Goal: Information Seeking & Learning: Compare options

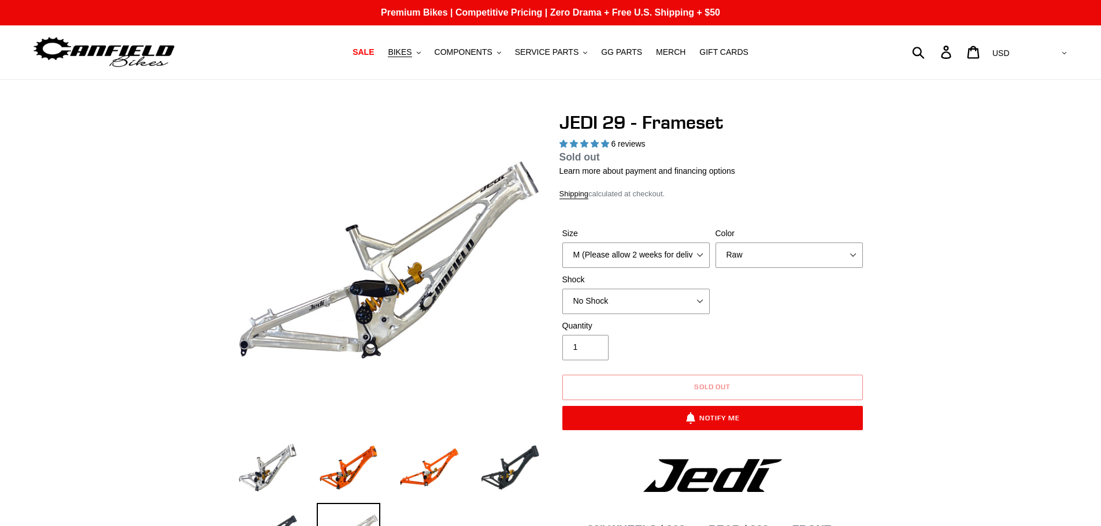
select select "highest-rating"
click at [411, 53] on span "BIKES" at bounding box center [400, 52] width 24 height 10
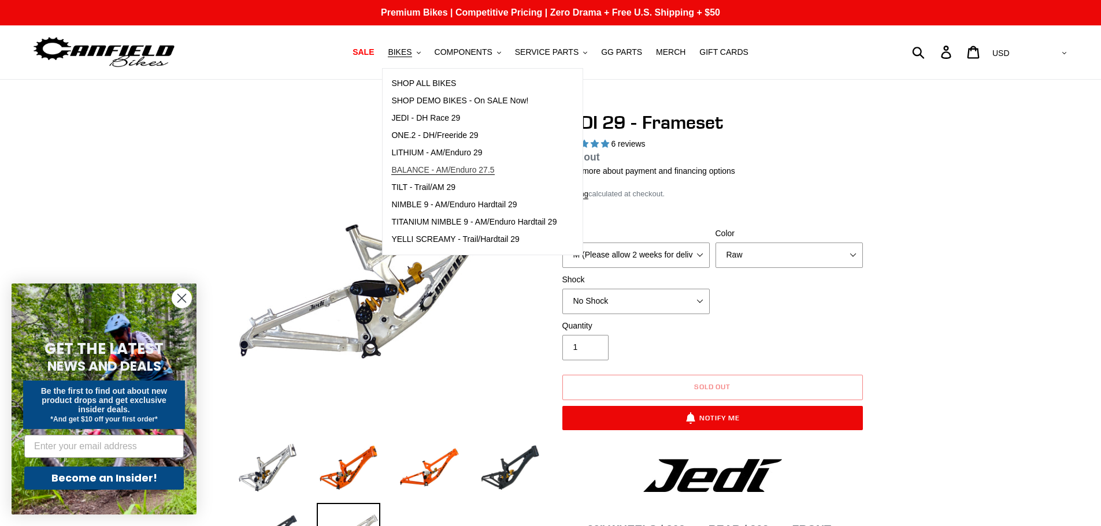
click at [436, 172] on span "BALANCE - AM/Enduro 27.5" at bounding box center [442, 170] width 103 height 10
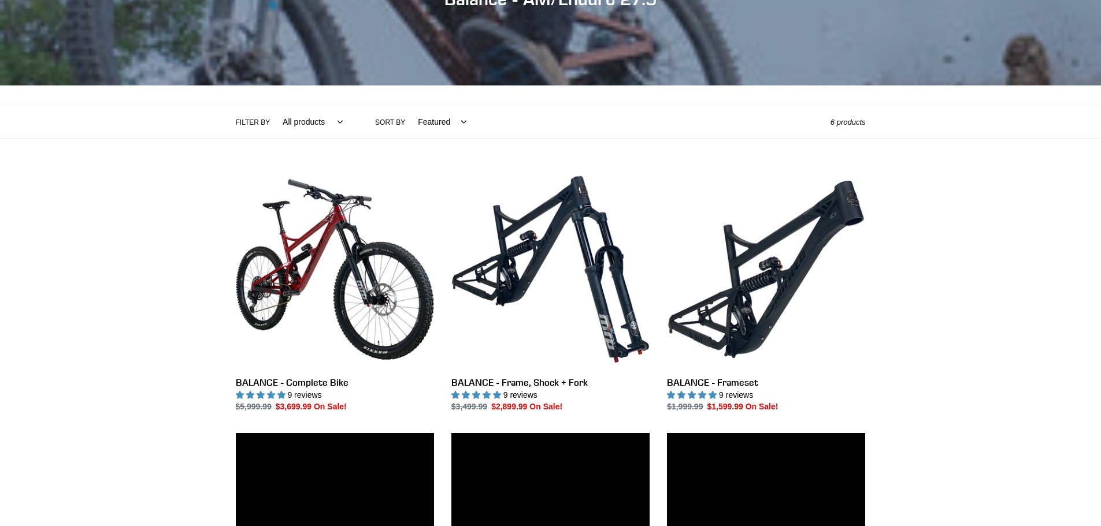
scroll to position [231, 0]
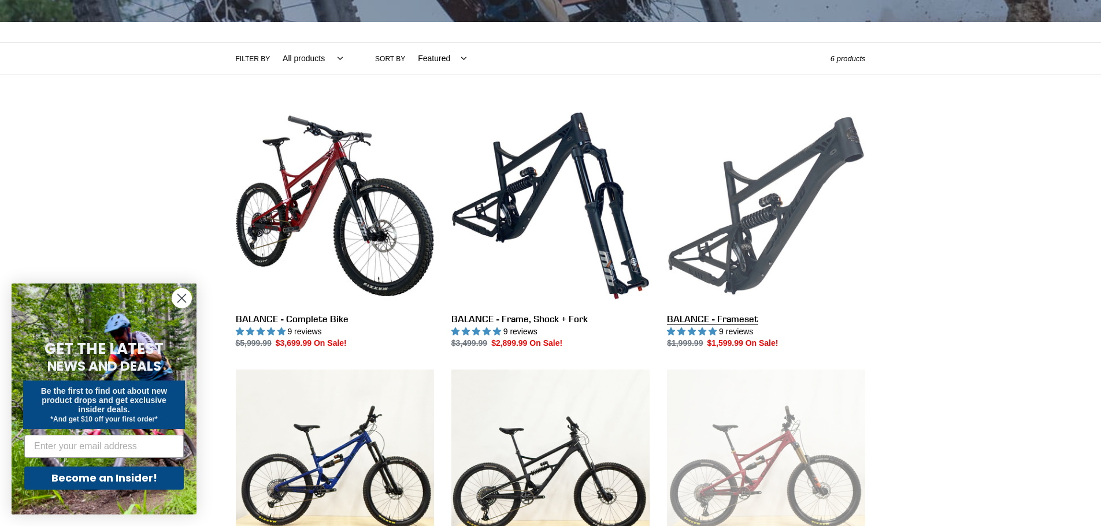
click at [719, 238] on link "BALANCE - Frameset" at bounding box center [766, 228] width 198 height 243
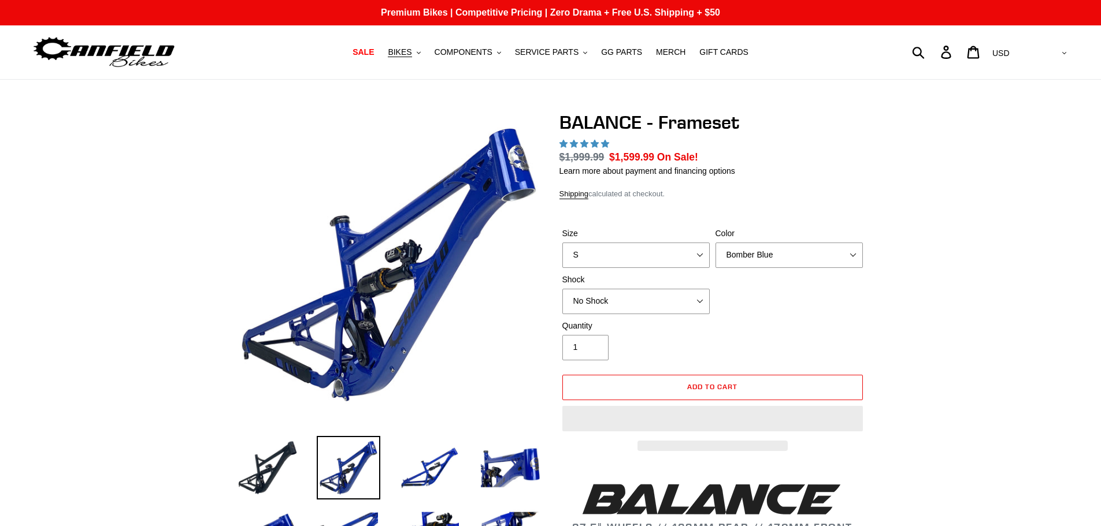
select select "highest-rating"
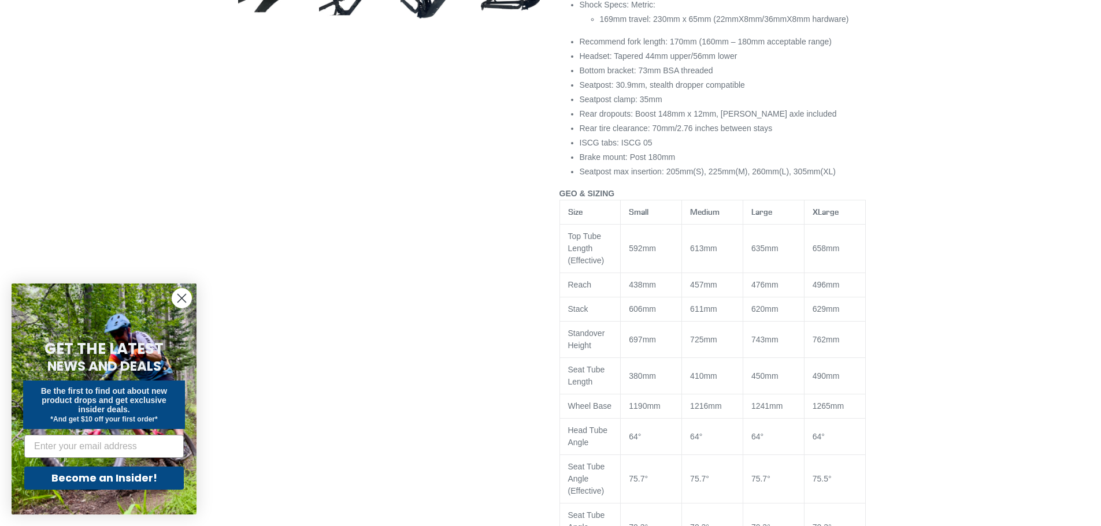
scroll to position [809, 0]
